Goal: Information Seeking & Learning: Learn about a topic

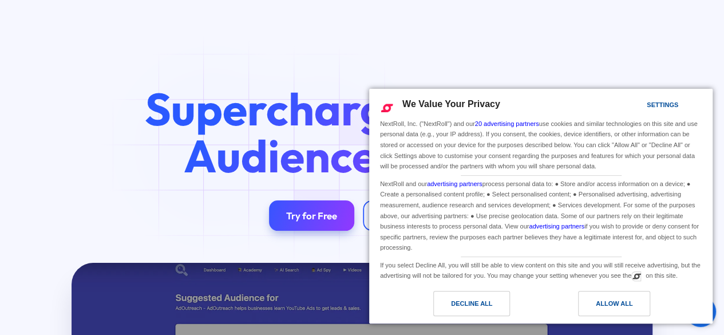
scroll to position [101, 0]
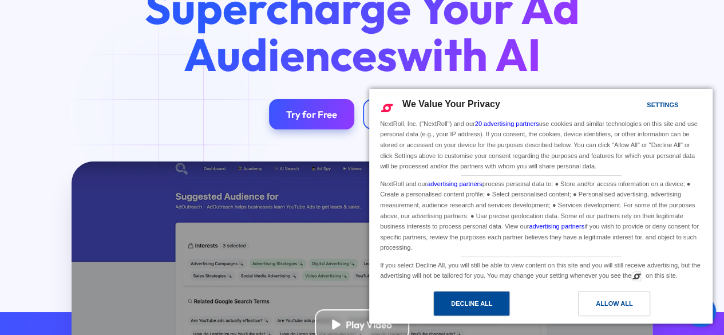
click at [459, 301] on div "Decline All" at bounding box center [471, 303] width 41 height 13
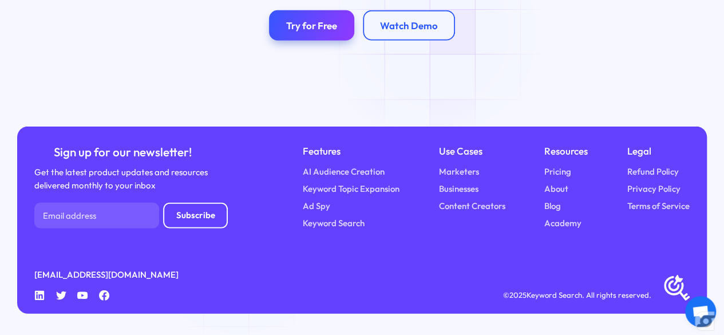
scroll to position [3940, 0]
click at [553, 183] on link "About" at bounding box center [557, 189] width 24 height 13
